Goal: Information Seeking & Learning: Learn about a topic

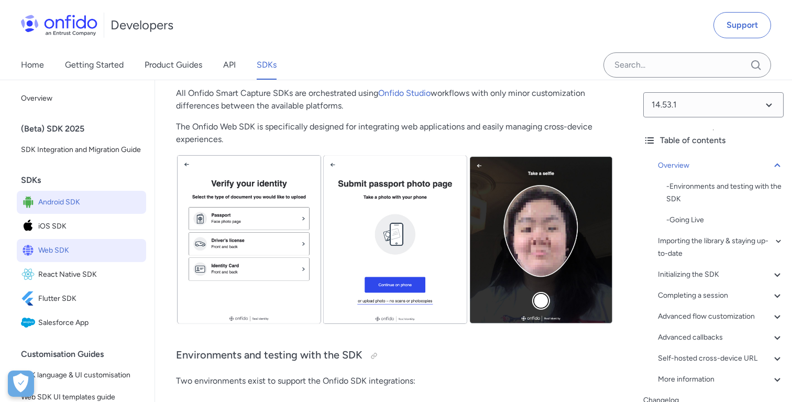
click at [65, 207] on span "Android SDK" at bounding box center [90, 202] width 104 height 15
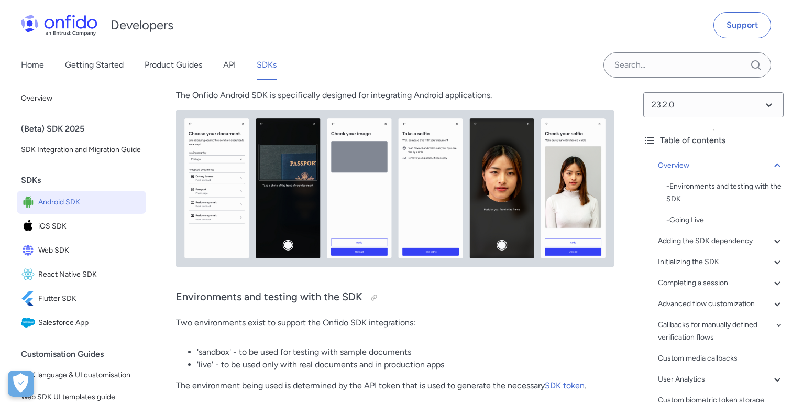
scroll to position [363, 0]
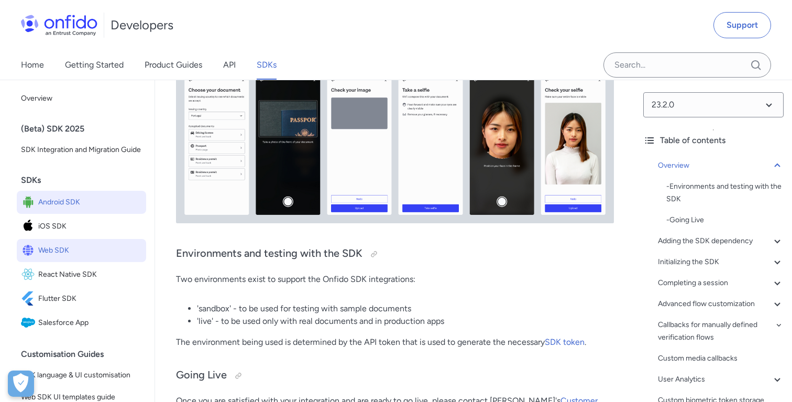
click at [62, 253] on span "Web SDK" at bounding box center [90, 250] width 104 height 15
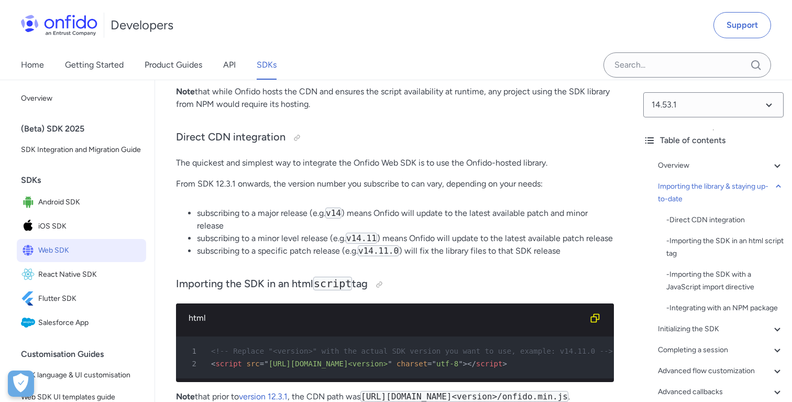
scroll to position [983, 0]
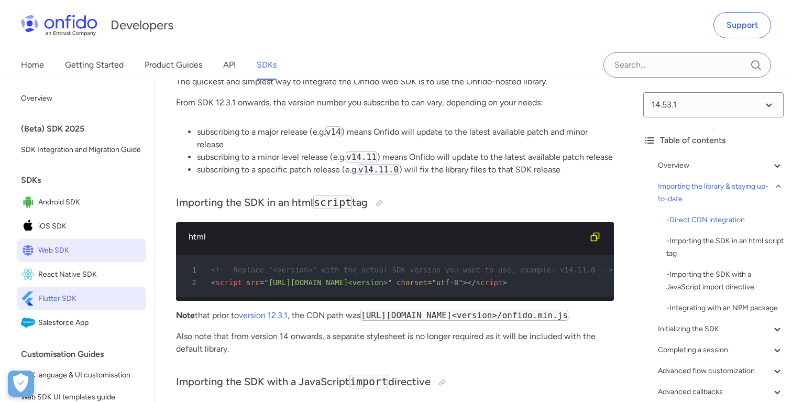
click at [42, 297] on span "Flutter SDK" at bounding box center [90, 298] width 104 height 15
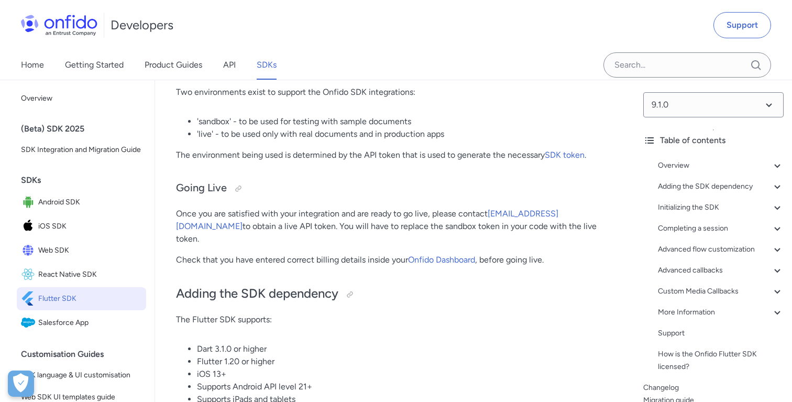
scroll to position [376, 0]
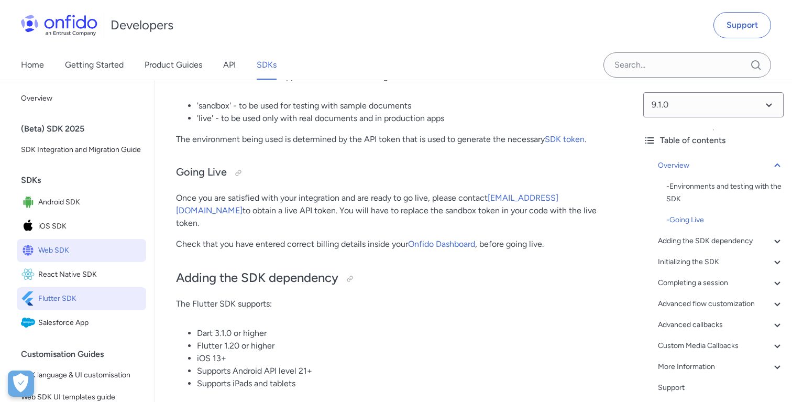
click at [68, 244] on span "Web SDK" at bounding box center [90, 250] width 104 height 15
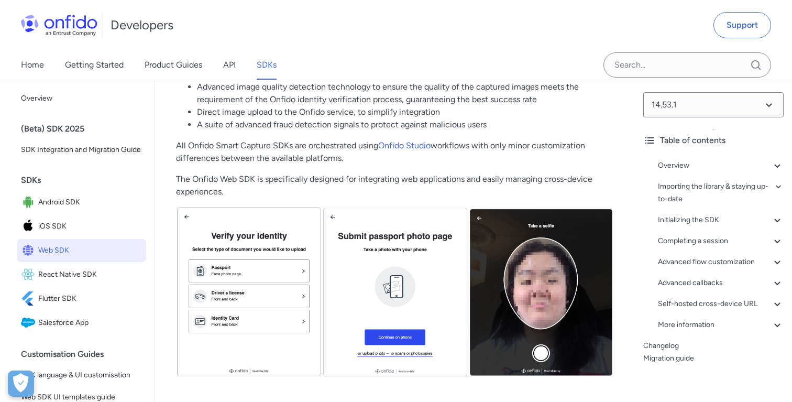
scroll to position [319, 0]
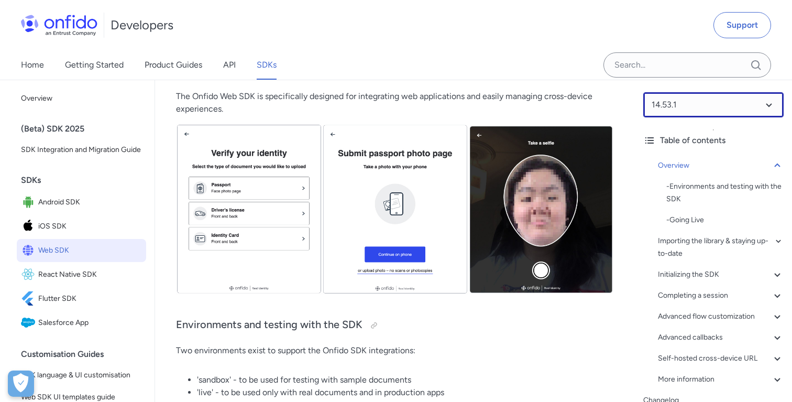
click at [709, 104] on select at bounding box center [714, 104] width 140 height 25
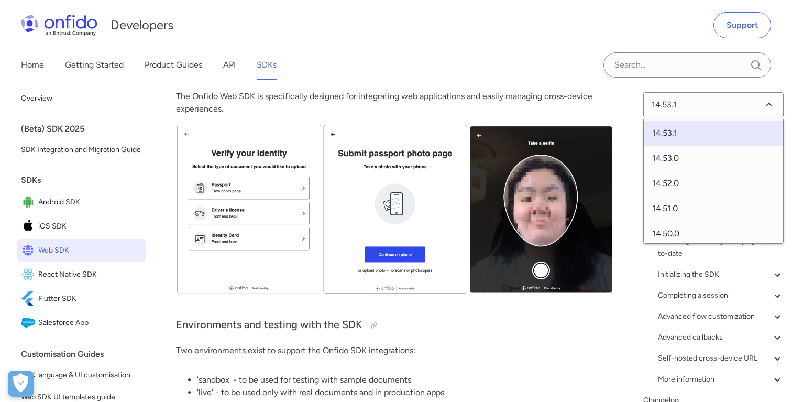
click at [569, 49] on div "Developers Support" at bounding box center [396, 25] width 792 height 50
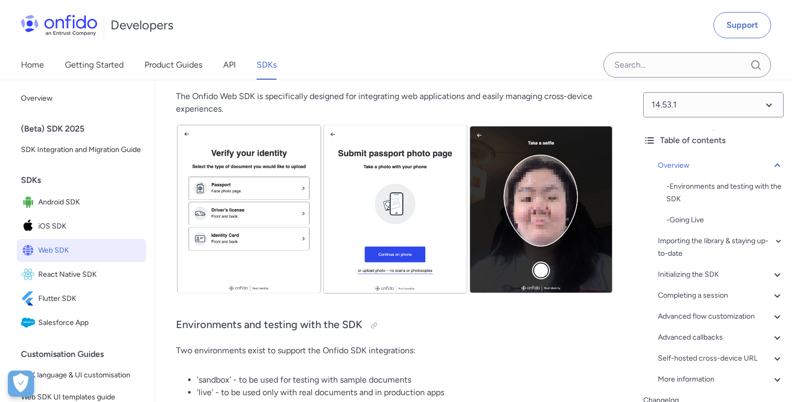
scroll to position [376, 0]
